Goal: Information Seeking & Learning: Check status

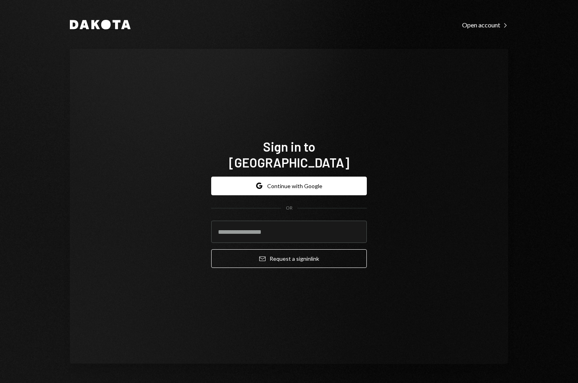
click at [81, 23] on icon "Dakota" at bounding box center [100, 25] width 61 height 10
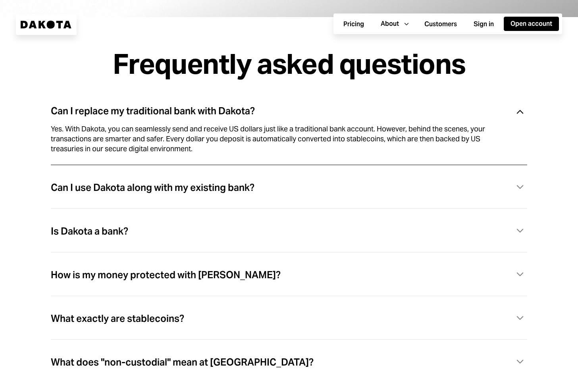
scroll to position [2494, 0]
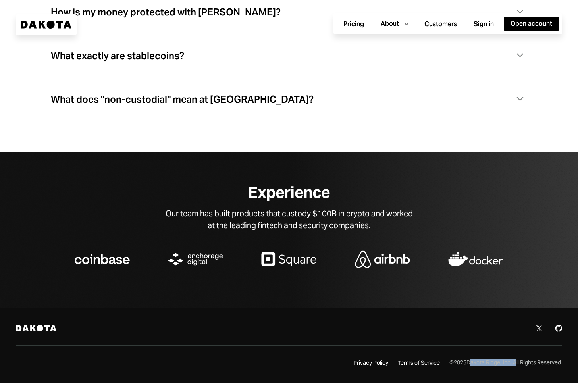
drag, startPoint x: 466, startPoint y: 362, endPoint x: 512, endPoint y: 364, distance: 46.1
click at [512, 364] on div "© 2025 Dakota Ridge, Inc. All Rights Reserved." at bounding box center [506, 363] width 113 height 8
copy div "Dakota Ridge, Inc."
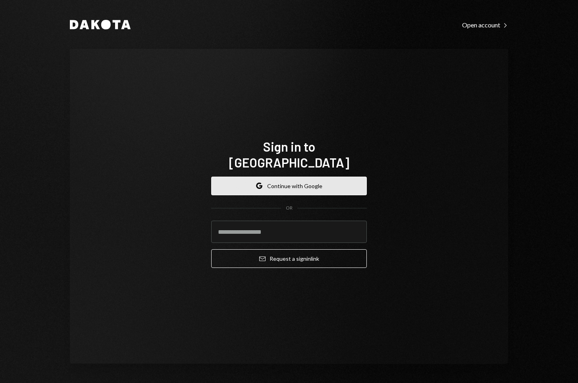
click at [291, 177] on button "Google Continue with Google" at bounding box center [289, 186] width 156 height 19
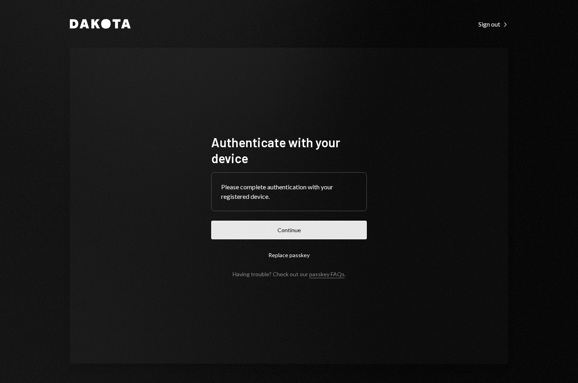
click at [313, 236] on button "Continue" at bounding box center [289, 230] width 156 height 19
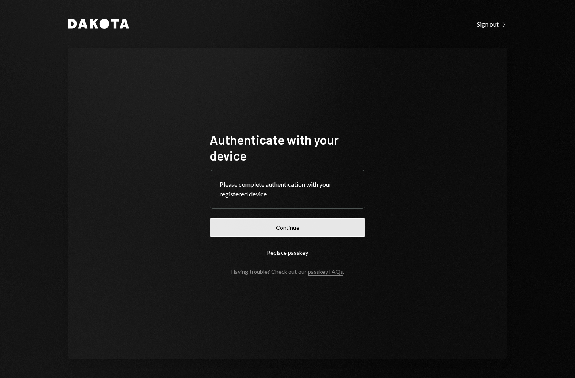
click at [304, 228] on button "Continue" at bounding box center [288, 227] width 156 height 19
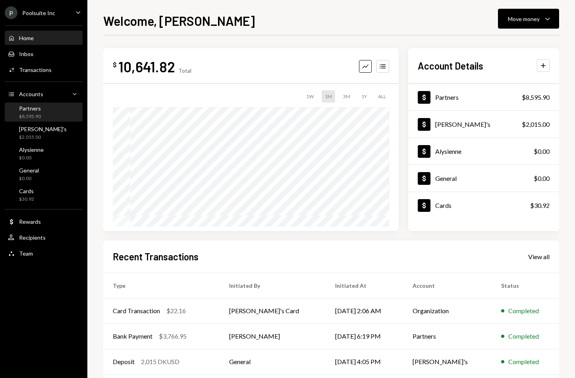
click at [43, 110] on div "Partners $8,595.90" at bounding box center [44, 112] width 72 height 15
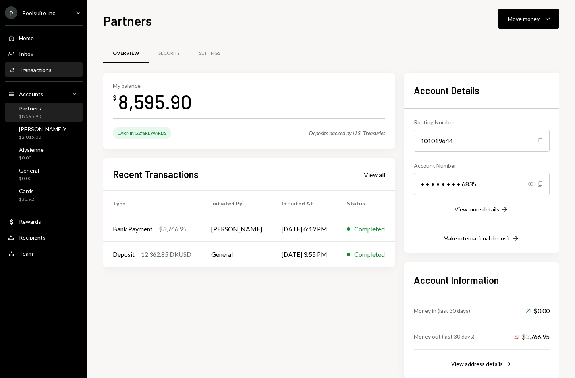
click at [36, 70] on div "Transactions" at bounding box center [35, 69] width 33 height 7
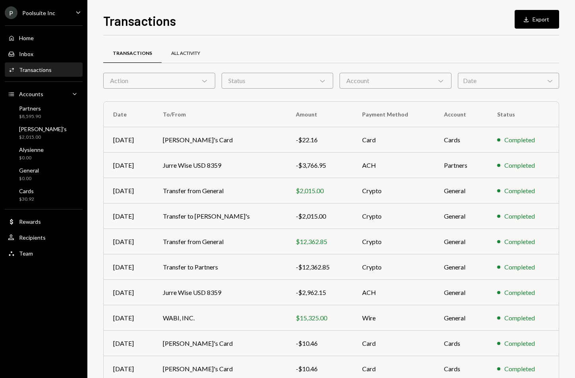
click at [190, 52] on div "All Activity" at bounding box center [185, 53] width 29 height 7
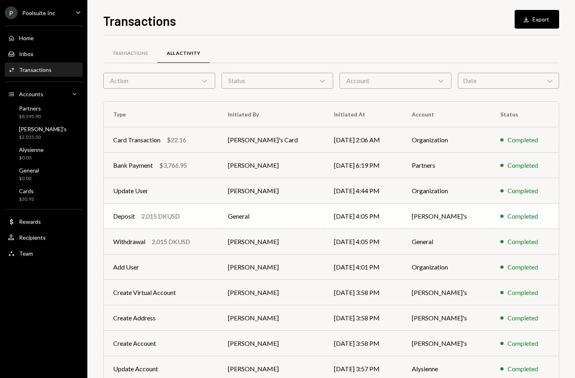
scroll to position [37, 0]
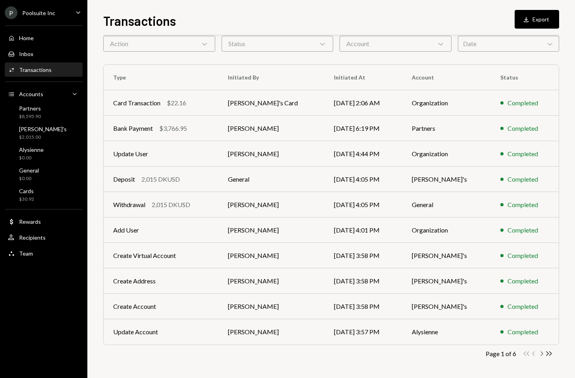
click at [541, 356] on icon "Chevron Right" at bounding box center [542, 354] width 8 height 8
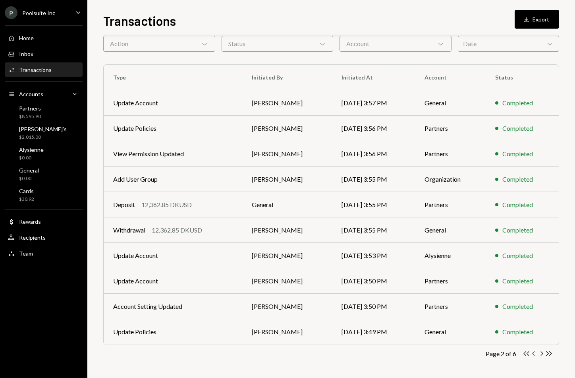
click at [534, 354] on icon "Chevron Left" at bounding box center [534, 354] width 8 height 8
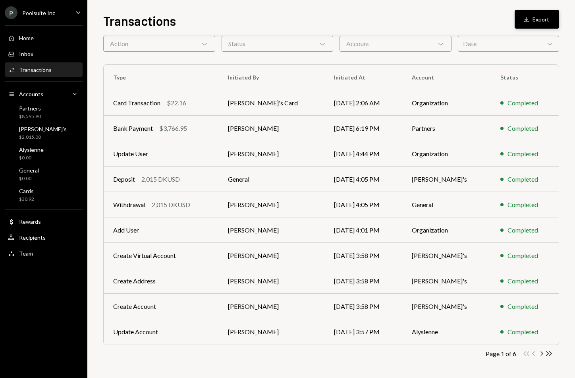
click at [536, 25] on button "Download Export" at bounding box center [537, 19] width 44 height 19
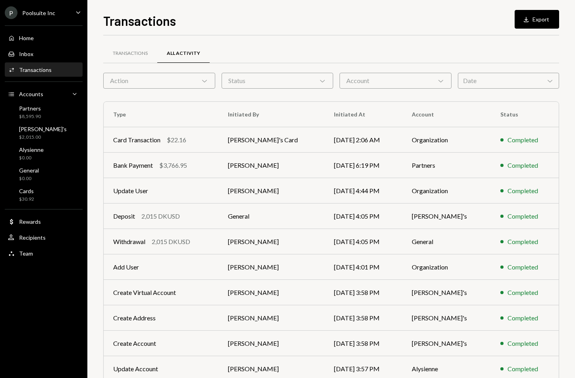
click at [259, 82] on div "Status Chevron Down" at bounding box center [278, 81] width 112 height 16
click at [175, 83] on div "Action Chevron Down" at bounding box center [159, 81] width 112 height 16
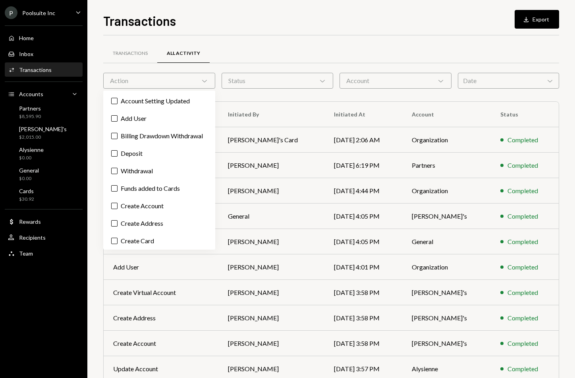
click at [175, 83] on div "Action Chevron Down" at bounding box center [159, 81] width 112 height 16
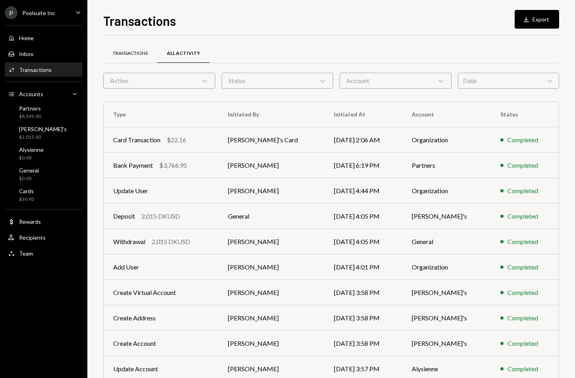
click at [139, 56] on div "Transactions" at bounding box center [130, 53] width 35 height 7
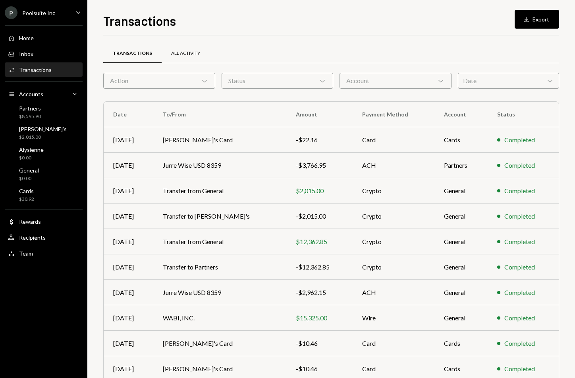
click at [176, 56] on div "All Activity" at bounding box center [185, 53] width 29 height 7
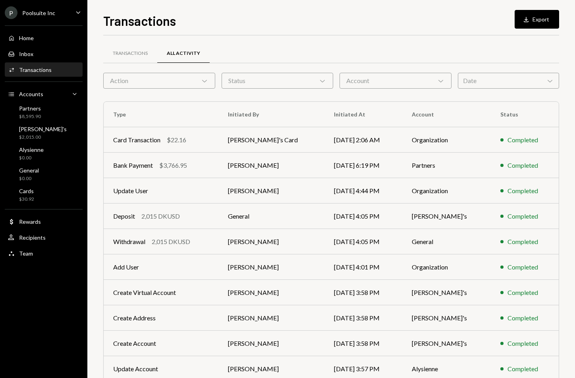
click at [167, 83] on div "Action Chevron Down" at bounding box center [159, 81] width 112 height 16
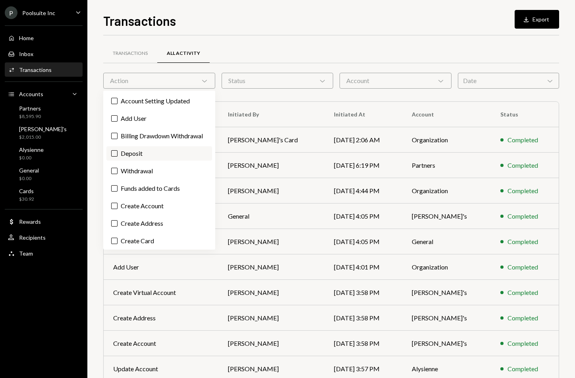
click at [169, 161] on label "Deposit" at bounding box center [159, 153] width 106 height 14
click at [118, 157] on button "Deposit" at bounding box center [114, 153] width 6 height 6
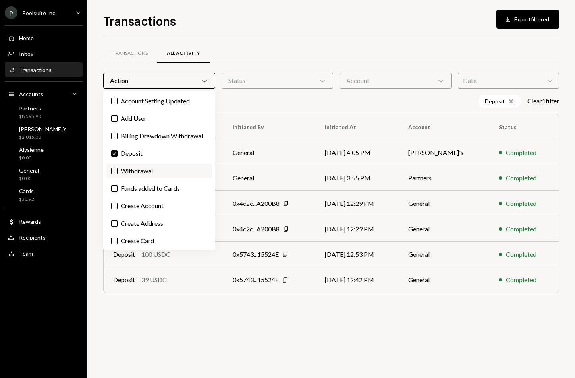
click at [168, 178] on label "Withdrawal" at bounding box center [159, 171] width 106 height 14
click at [118, 174] on button "Withdrawal" at bounding box center [114, 171] width 6 height 6
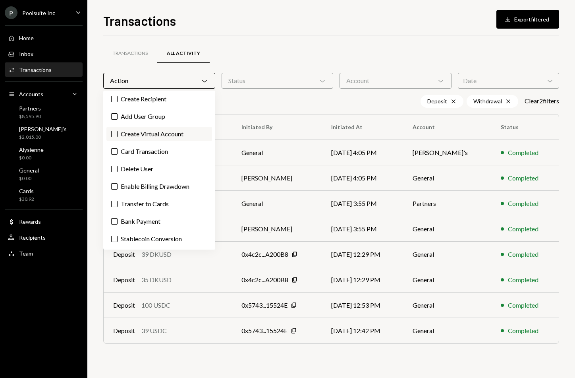
scroll to position [178, 0]
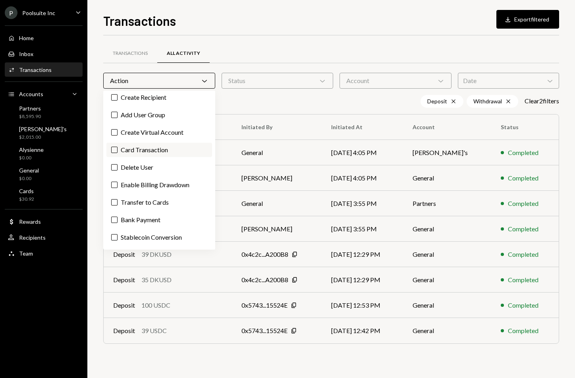
click at [156, 157] on label "Card Transaction" at bounding box center [159, 150] width 106 height 14
click at [118, 153] on button "Card Transaction" at bounding box center [114, 150] width 6 height 6
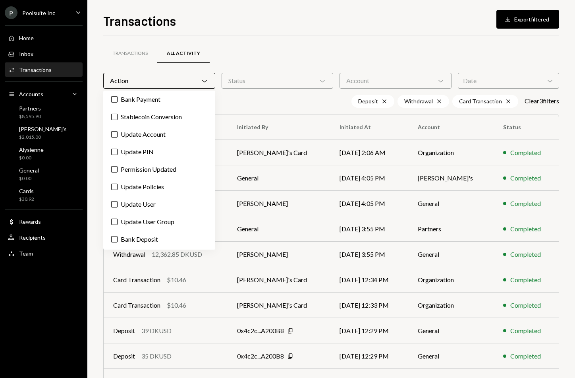
scroll to position [308, 0]
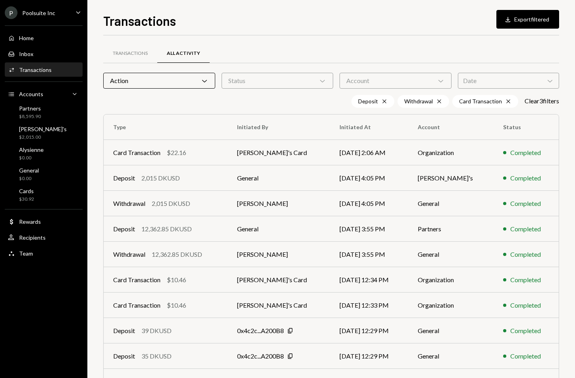
click at [272, 34] on div "Transactions Download Export filtered Transactions All Activity Action Chevron …" at bounding box center [331, 194] width 456 height 367
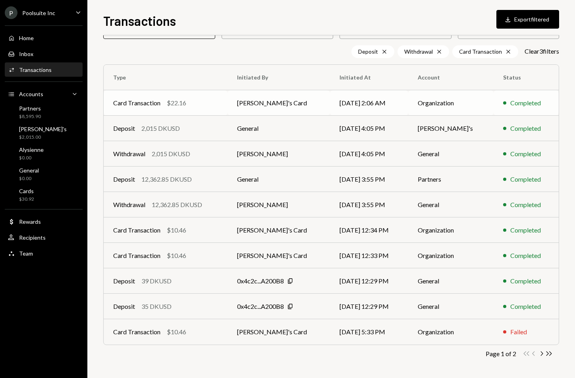
scroll to position [0, 0]
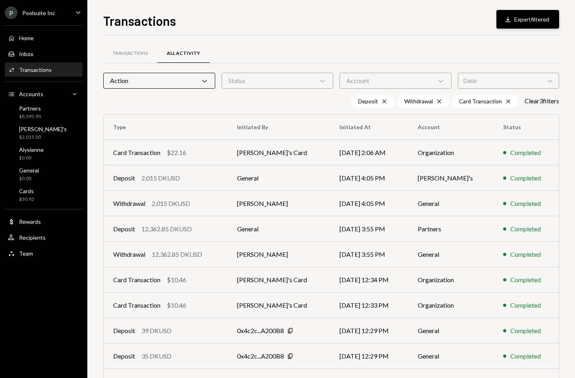
click at [529, 21] on button "Download Export filtered" at bounding box center [528, 19] width 63 height 19
click at [207, 252] on div "Withdrawal 12,362.85 DKUSD" at bounding box center [165, 255] width 105 height 10
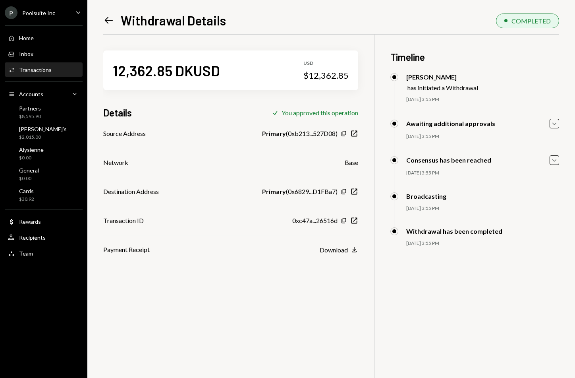
click at [104, 23] on icon "Left Arrow" at bounding box center [108, 20] width 11 height 11
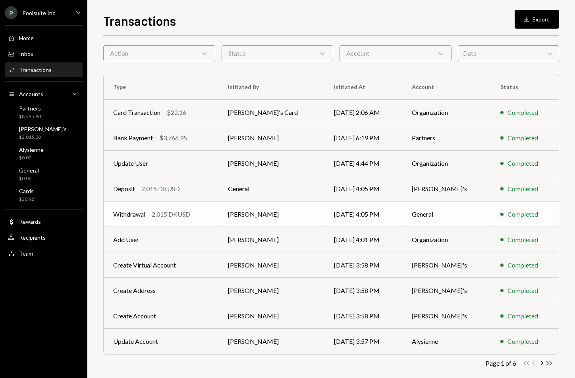
scroll to position [37, 0]
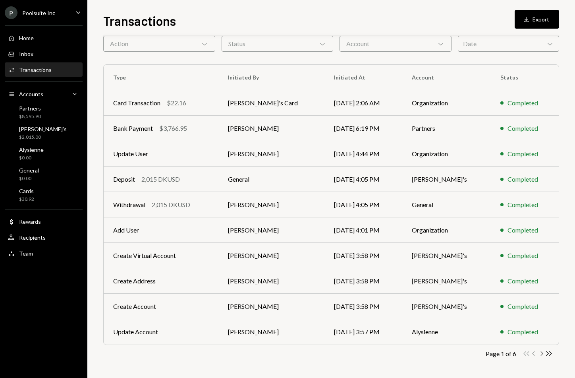
click at [542, 354] on icon "Chevron Right" at bounding box center [542, 354] width 8 height 8
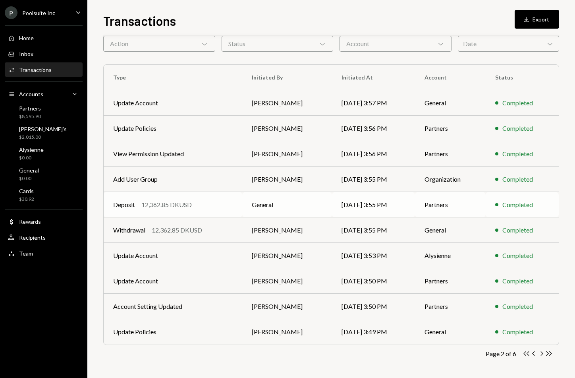
click at [233, 208] on div "Deposit 12,362.85 DKUSD" at bounding box center [173, 205] width 120 height 10
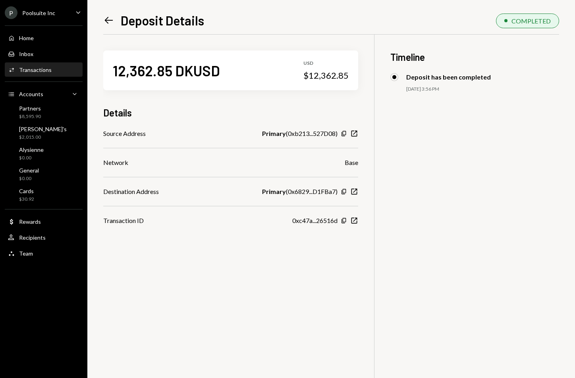
click at [105, 21] on icon at bounding box center [109, 20] width 8 height 7
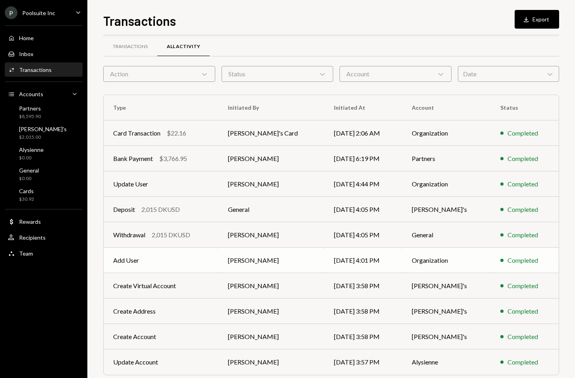
scroll to position [37, 0]
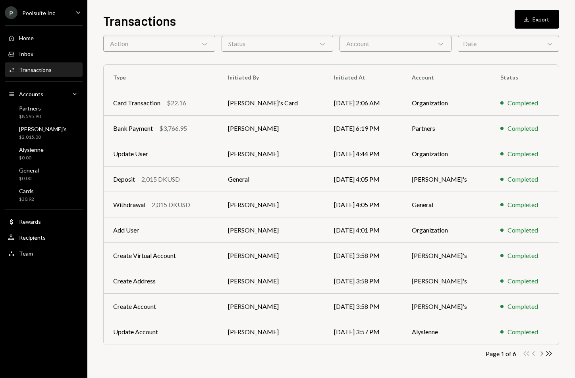
click at [539, 352] on icon "Chevron Right" at bounding box center [542, 354] width 8 height 8
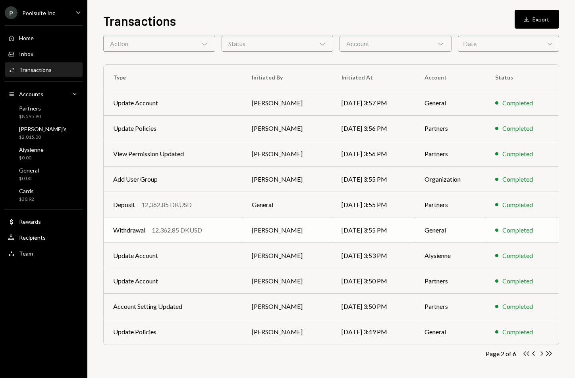
click at [250, 237] on td "Martin Bell" at bounding box center [287, 229] width 90 height 25
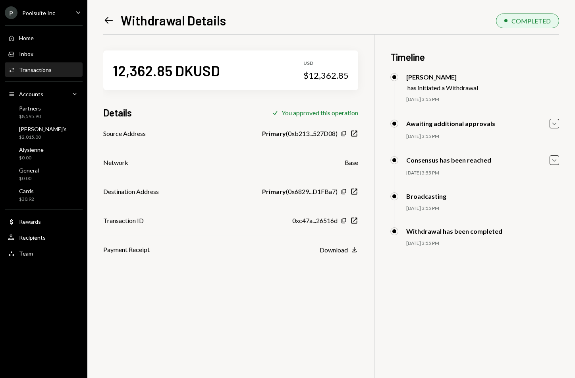
click at [109, 21] on icon "Left Arrow" at bounding box center [108, 20] width 11 height 11
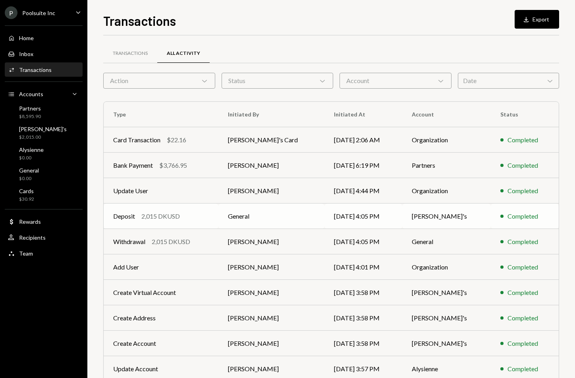
scroll to position [37, 0]
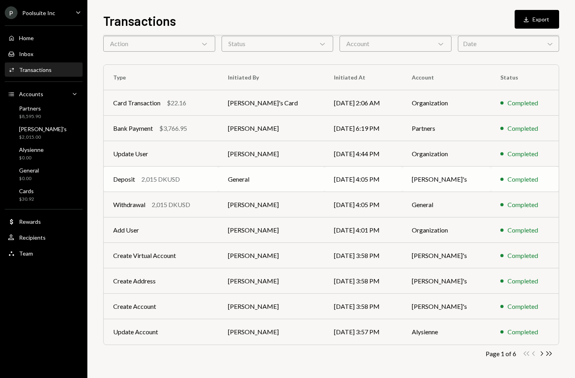
click at [209, 176] on div "Deposit 2,015 DKUSD" at bounding box center [161, 179] width 96 height 10
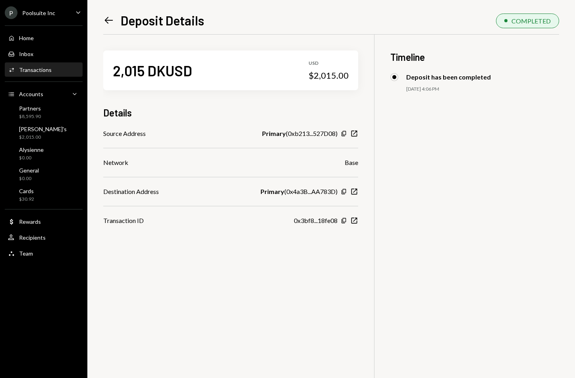
click at [396, 78] on div at bounding box center [395, 77] width 8 height 8
click at [109, 19] on icon "Left Arrow" at bounding box center [108, 20] width 11 height 11
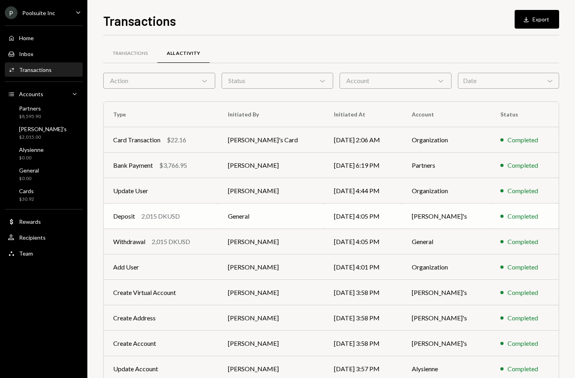
scroll to position [37, 0]
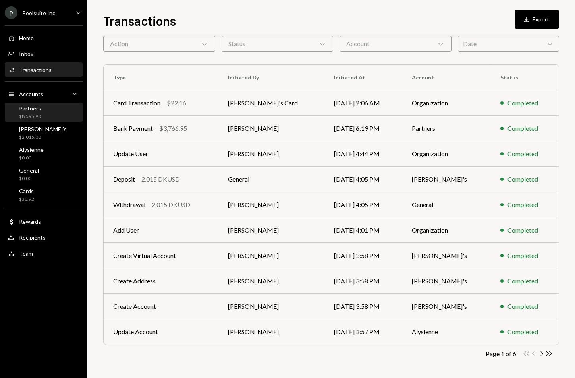
click at [50, 114] on div "Partners $8,595.90" at bounding box center [44, 112] width 72 height 15
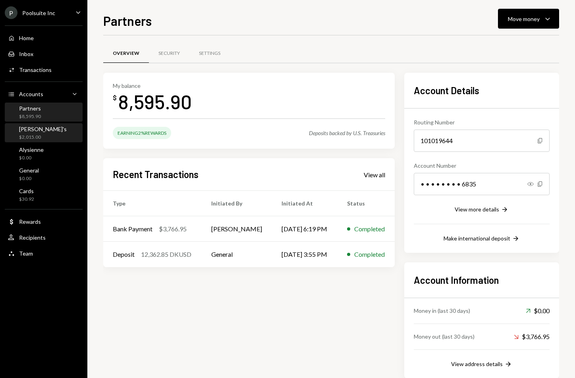
click at [48, 131] on div "Marty's $2,015.00" at bounding box center [44, 133] width 72 height 15
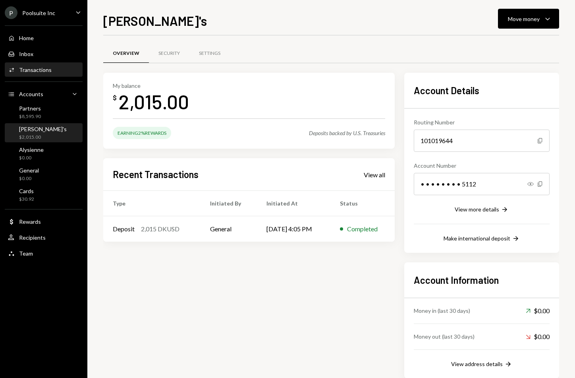
click at [41, 63] on div "Activities Transactions" at bounding box center [44, 70] width 72 height 14
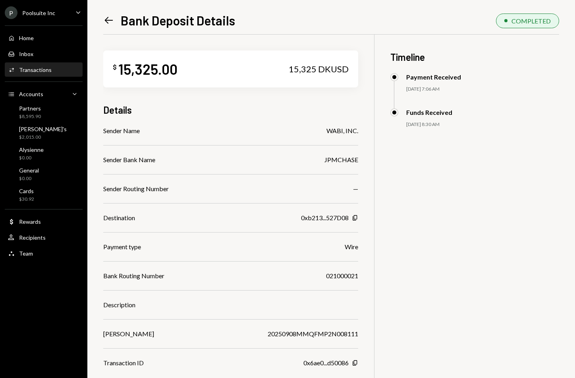
click at [107, 22] on icon at bounding box center [109, 20] width 8 height 7
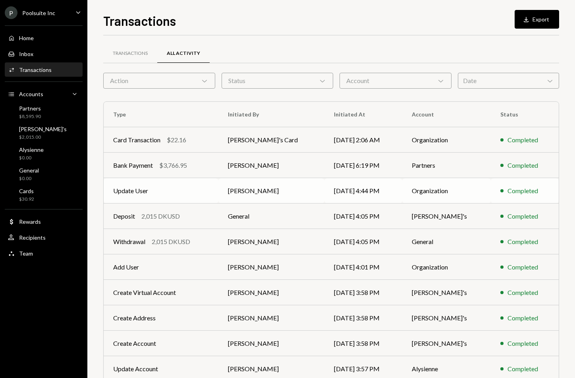
scroll to position [37, 0]
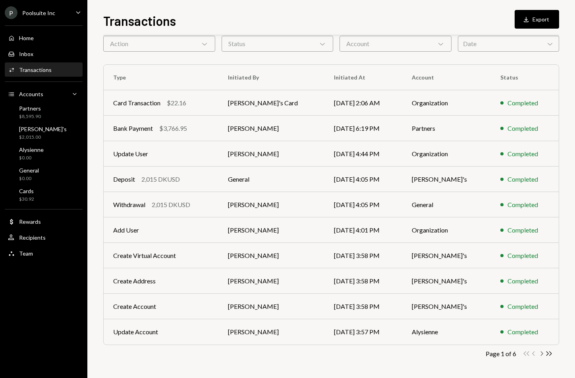
click at [540, 354] on icon "Chevron Right" at bounding box center [542, 354] width 8 height 8
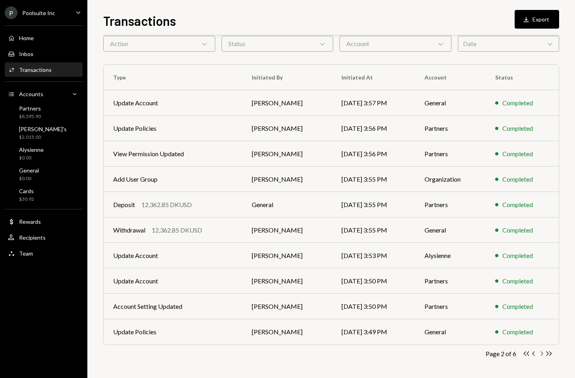
click at [540, 354] on icon "Chevron Right" at bounding box center [542, 354] width 8 height 8
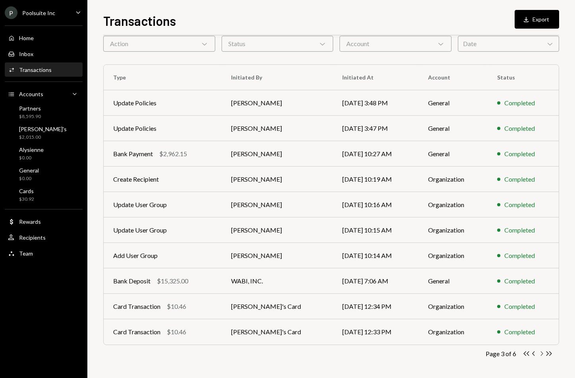
click at [543, 354] on icon "Chevron Right" at bounding box center [542, 354] width 8 height 8
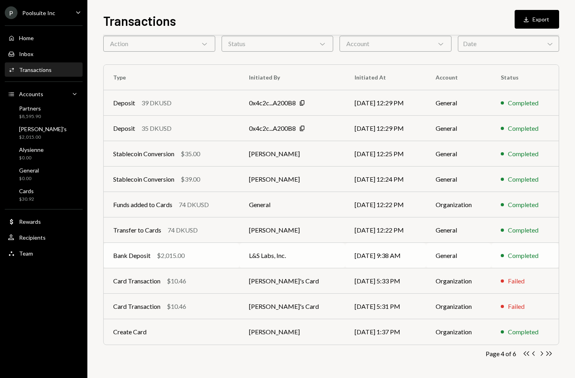
click at [288, 260] on td "L&S Labs, Inc." at bounding box center [292, 255] width 105 height 25
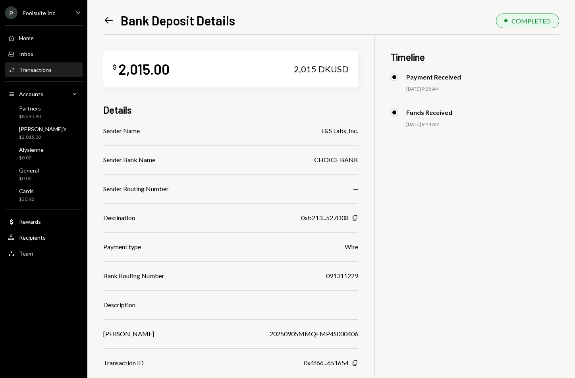
click at [106, 18] on icon "Left Arrow" at bounding box center [108, 20] width 11 height 11
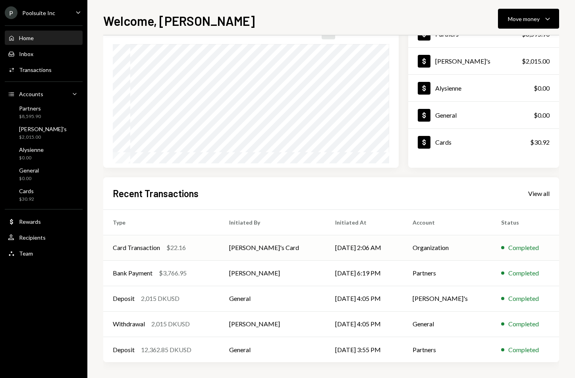
scroll to position [62, 0]
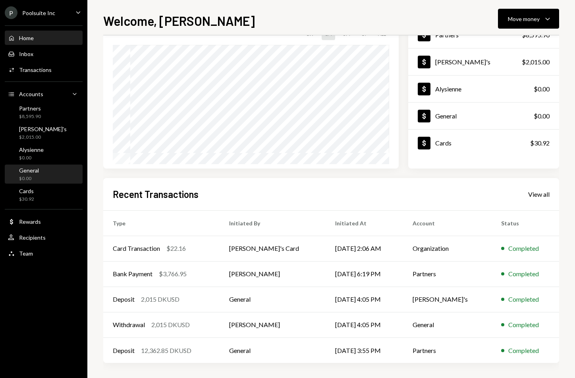
click at [36, 171] on div "General" at bounding box center [29, 170] width 20 height 7
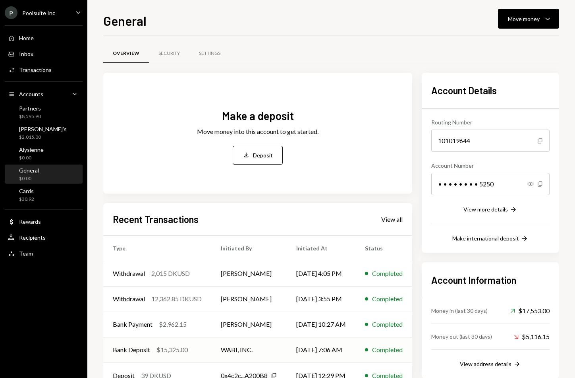
drag, startPoint x: 44, startPoint y: 176, endPoint x: 186, endPoint y: 340, distance: 217.0
click at [36, 37] on div "Home Home" at bounding box center [44, 38] width 72 height 7
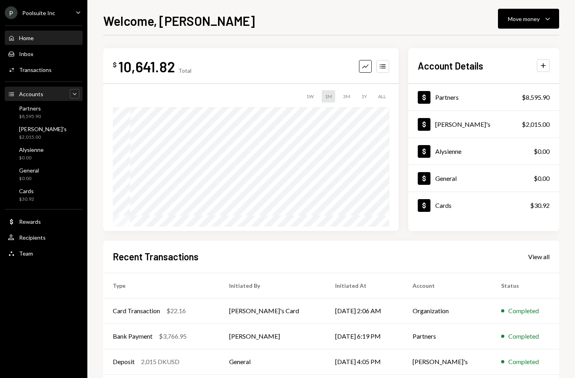
click at [75, 95] on icon "Caret Down" at bounding box center [75, 94] width 8 height 8
